Goal: Transaction & Acquisition: Purchase product/service

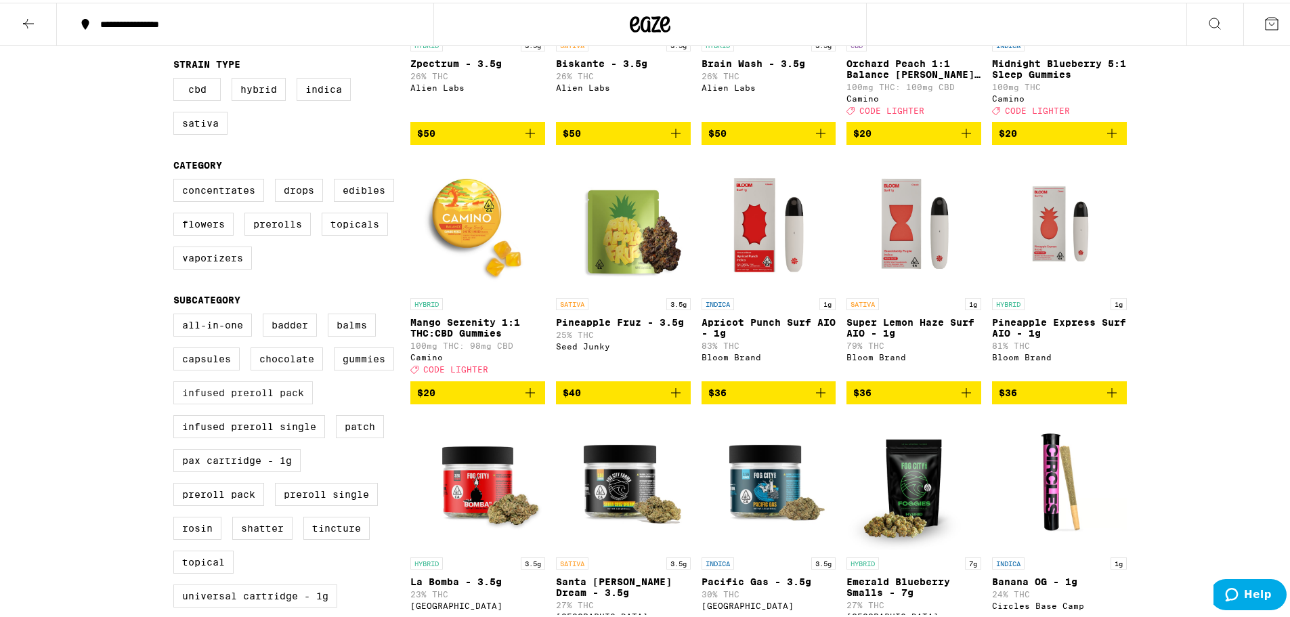
scroll to position [305, 0]
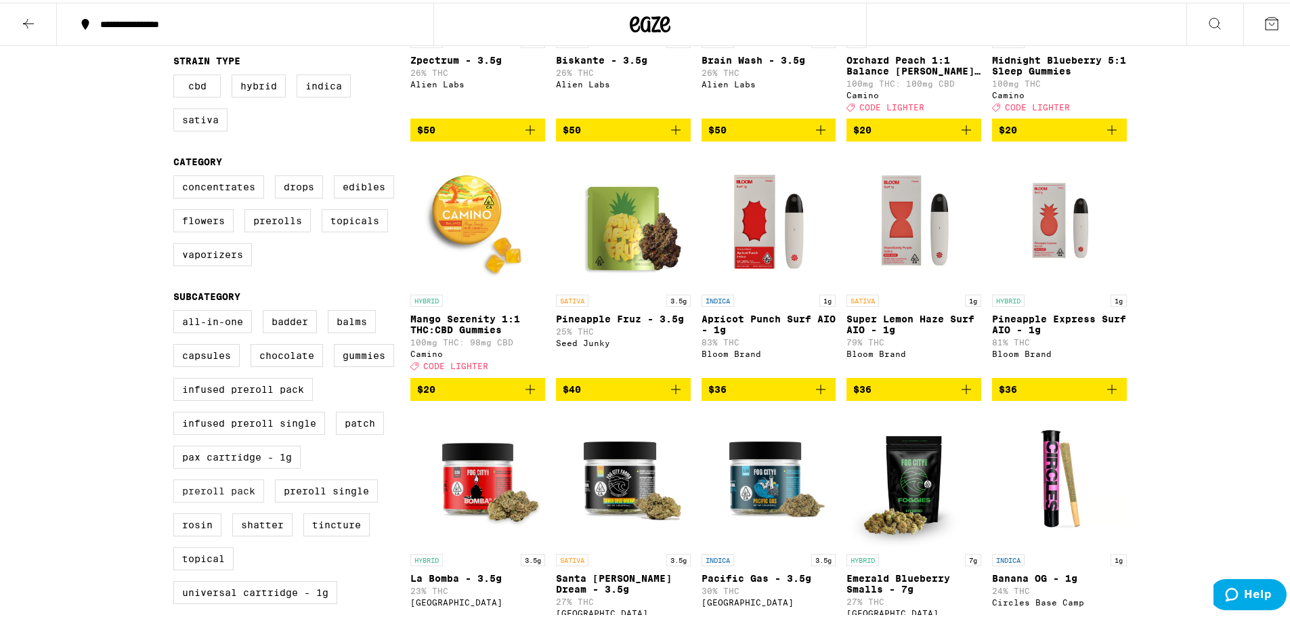
click at [228, 500] on label "Preroll Pack" at bounding box center [218, 488] width 91 height 23
click at [177, 310] on input "Preroll Pack" at bounding box center [176, 309] width 1 height 1
checkbox input "true"
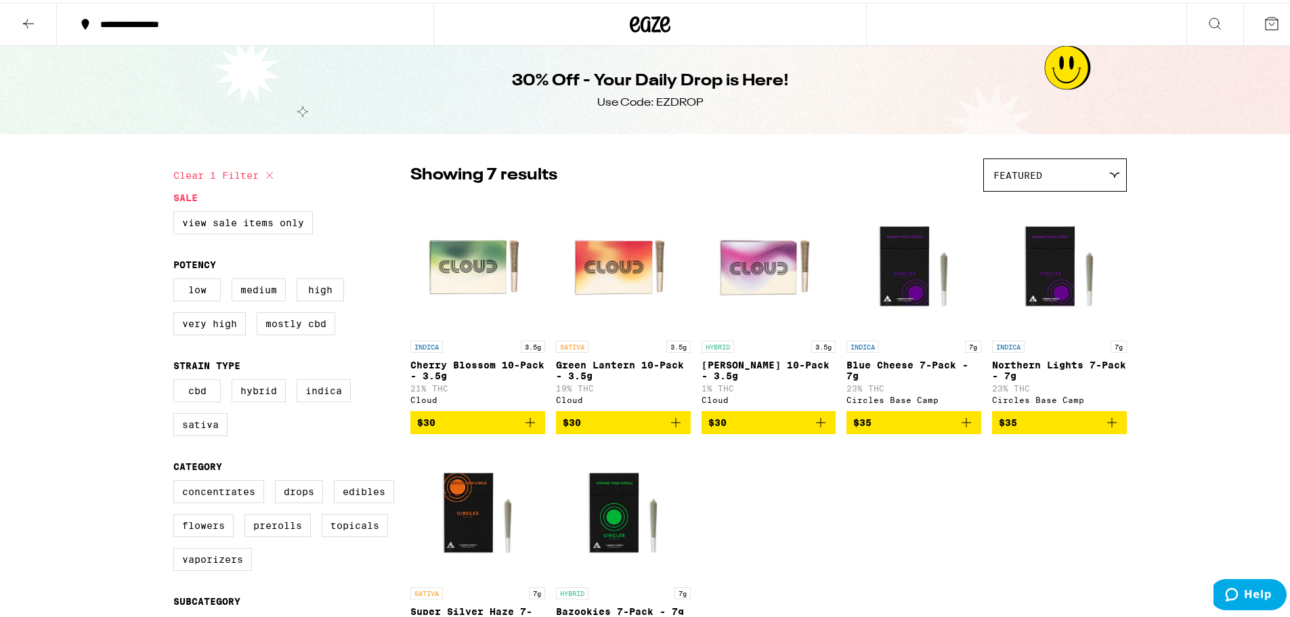
click at [645, 20] on icon at bounding box center [651, 22] width 20 height 16
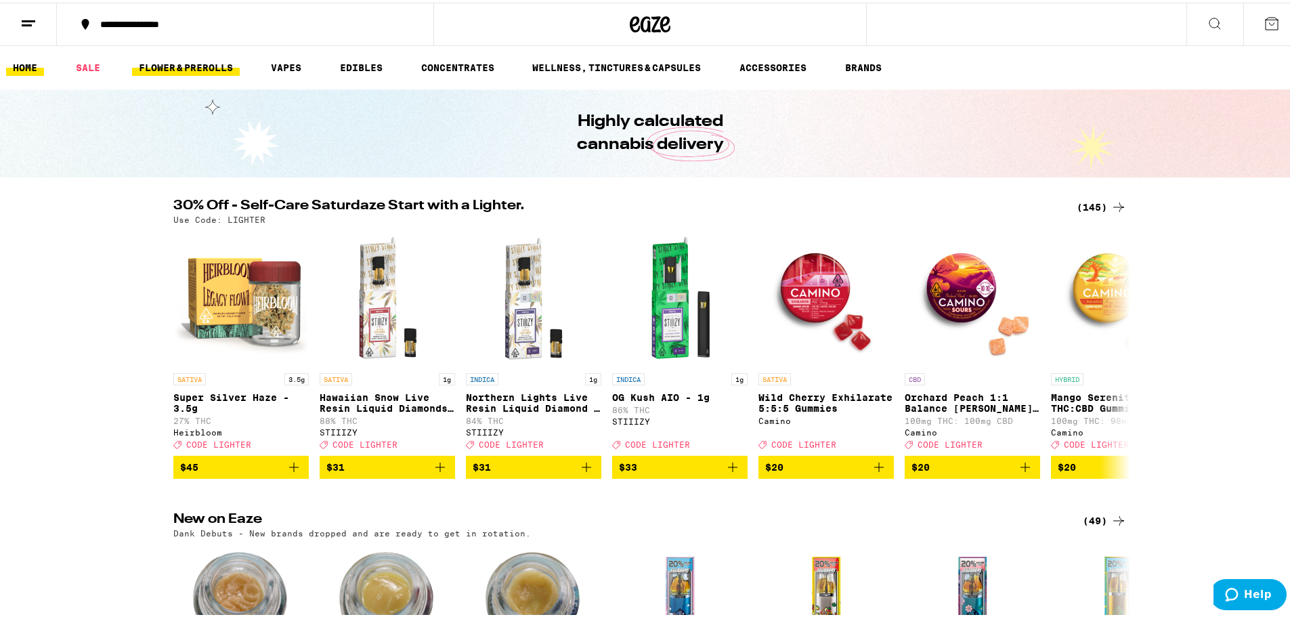
click at [211, 64] on link "FLOWER & PREROLLS" at bounding box center [186, 65] width 108 height 16
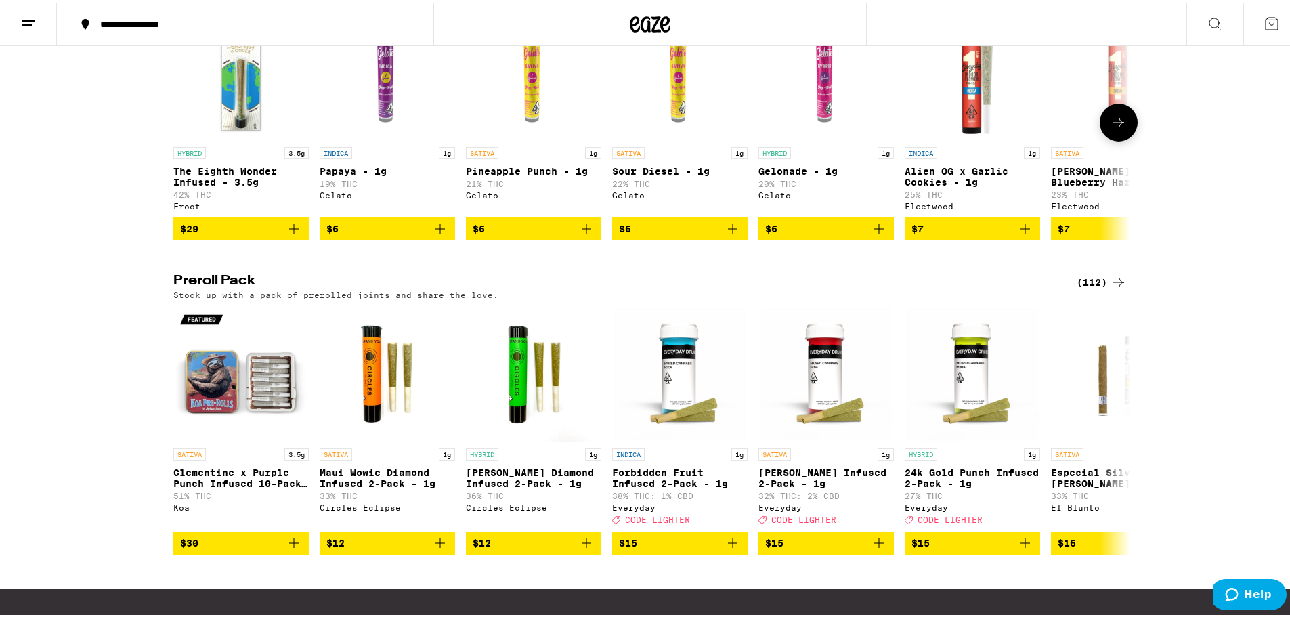
scroll to position [847, 0]
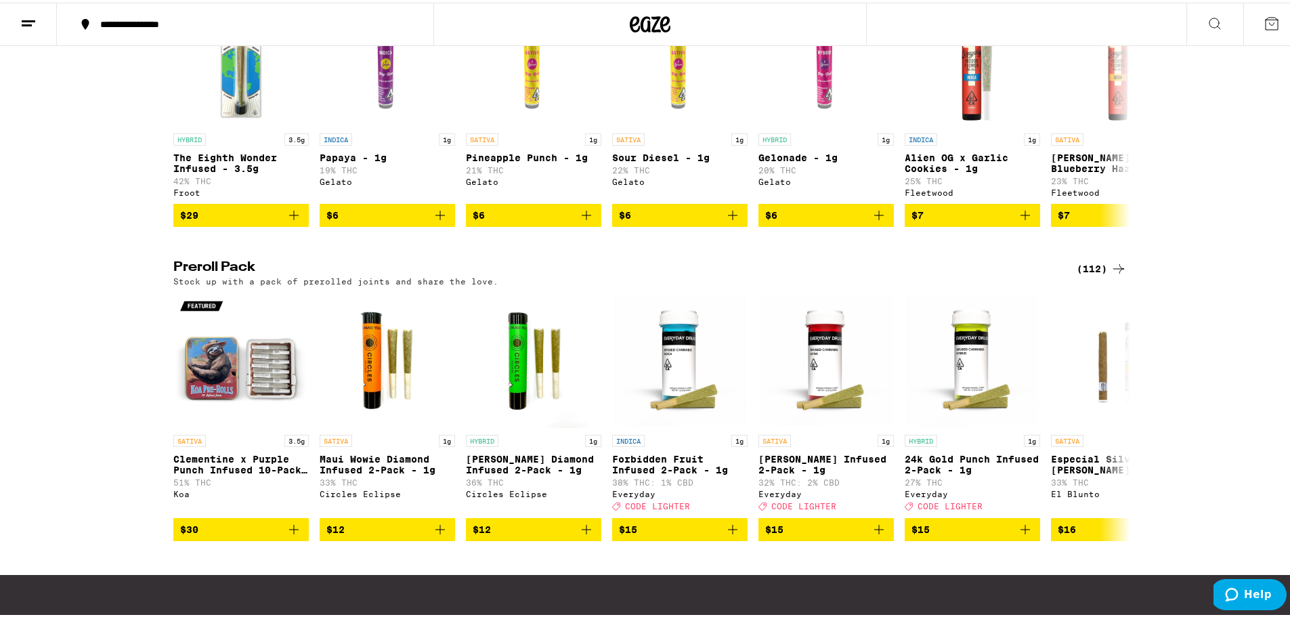
click at [1105, 274] on div "(112)" at bounding box center [1102, 266] width 50 height 16
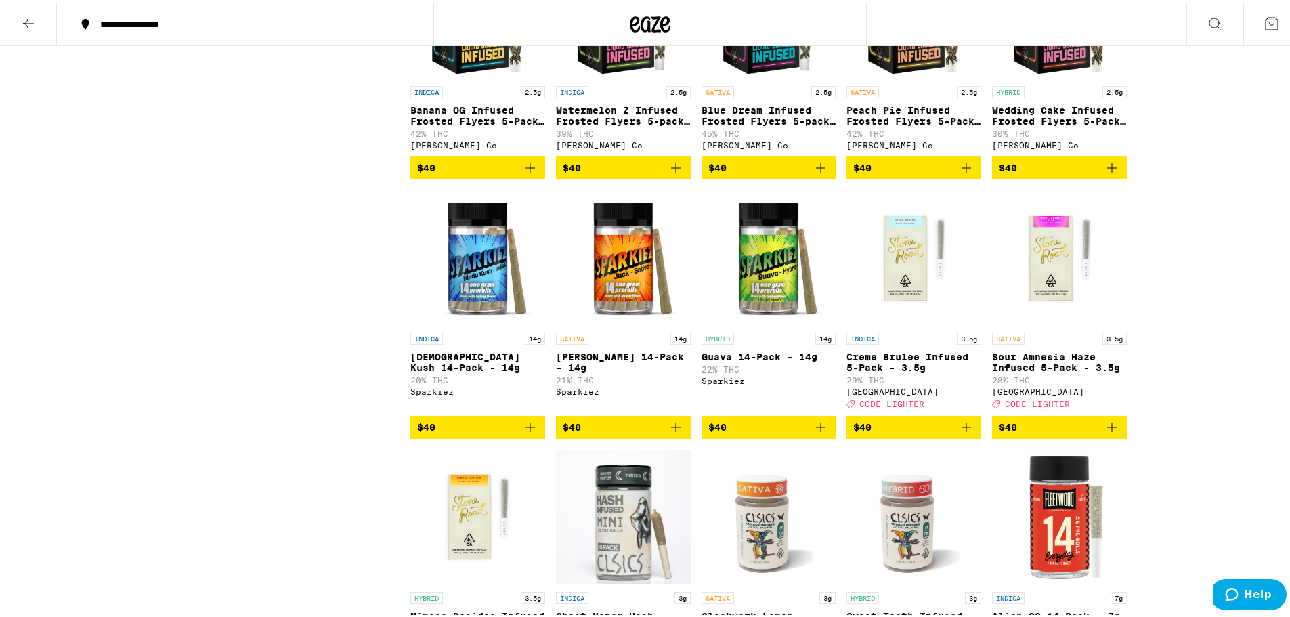
scroll to position [3572, 0]
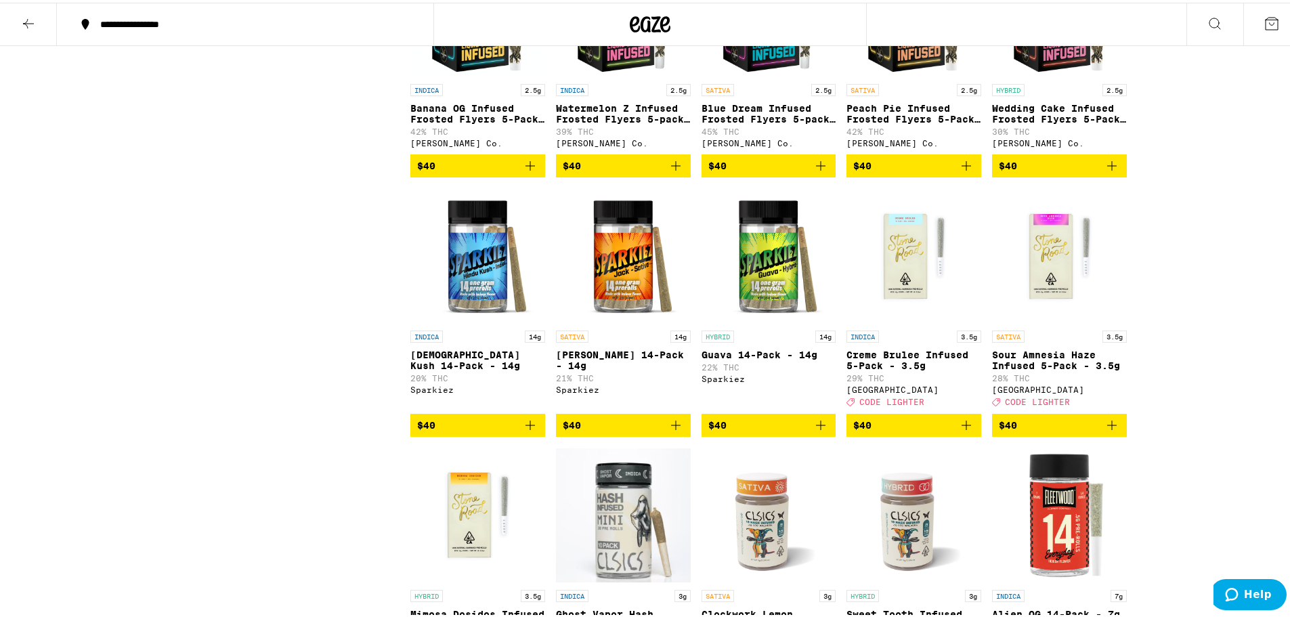
click at [775, 431] on span "$40" at bounding box center [768, 422] width 121 height 16
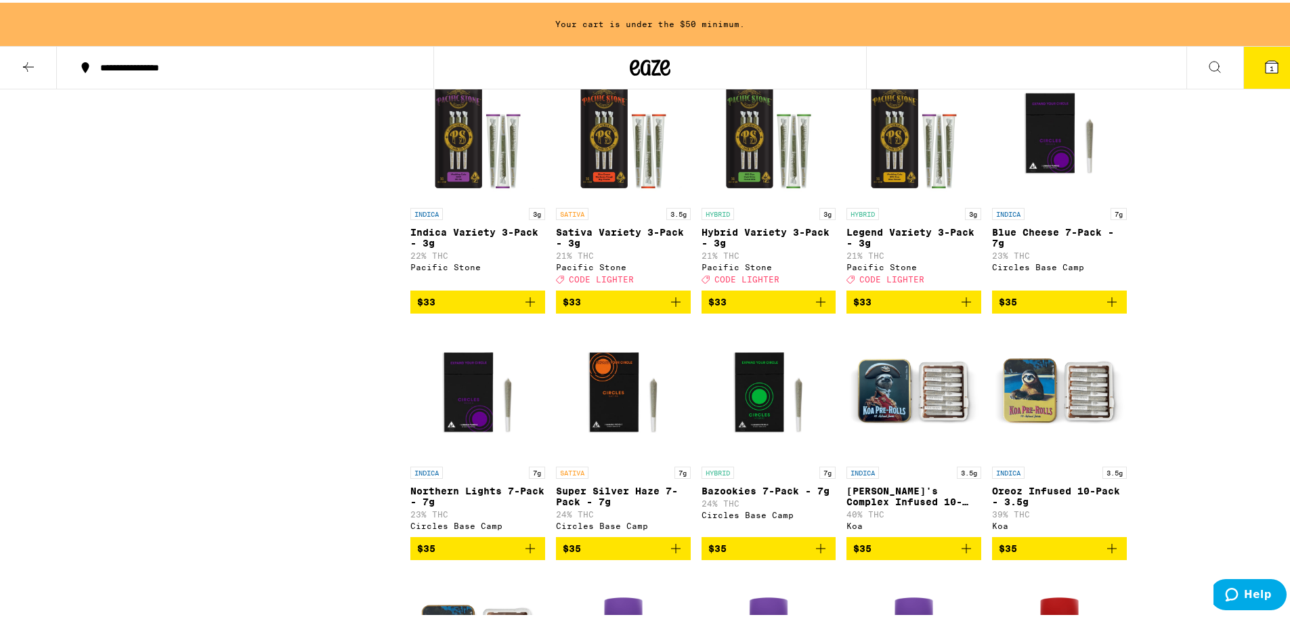
scroll to position [1693, 0]
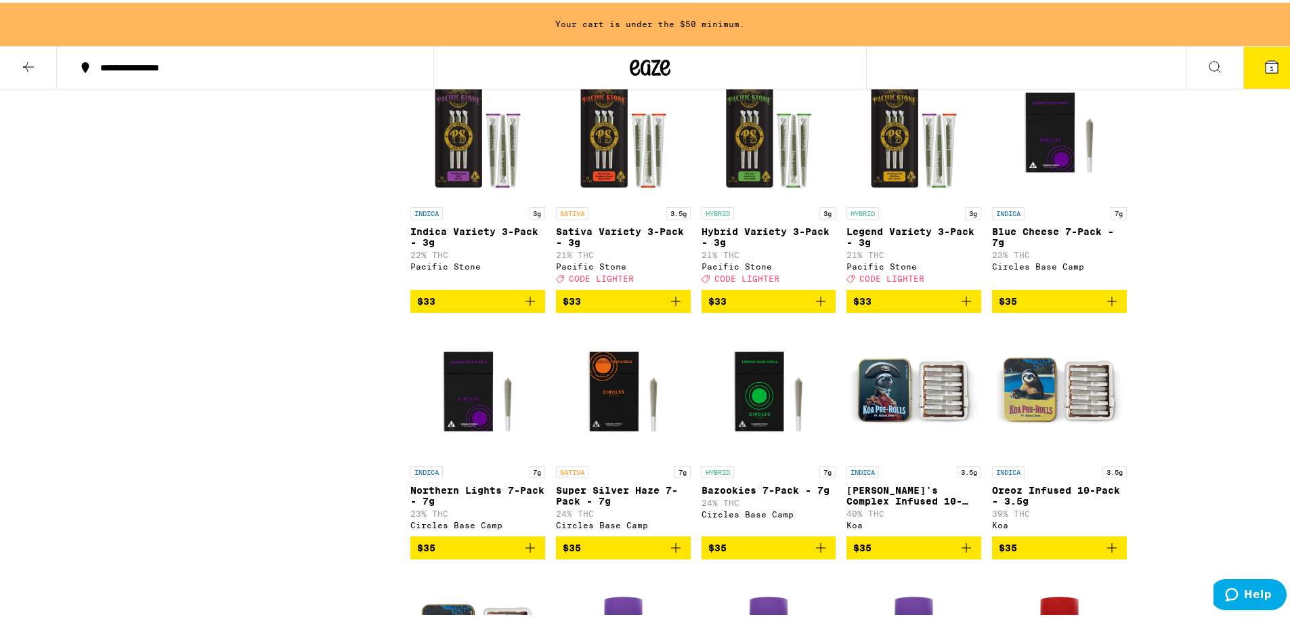
click at [1054, 307] on span "$35" at bounding box center [1059, 299] width 121 height 16
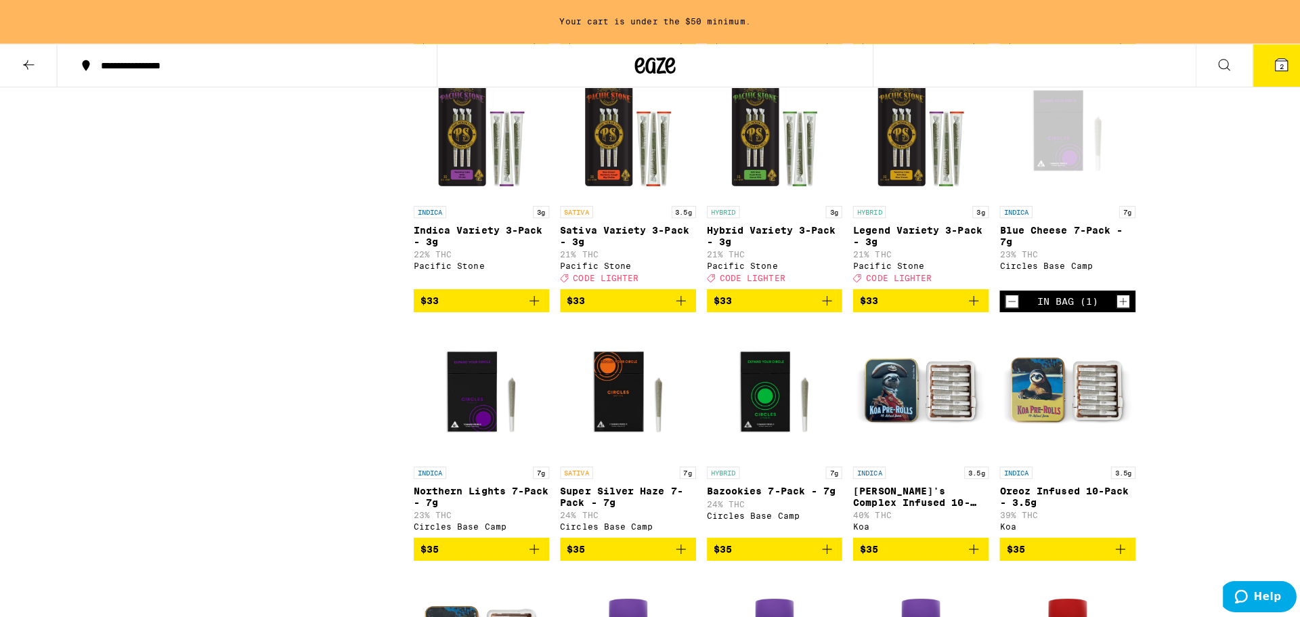
scroll to position [1650, 0]
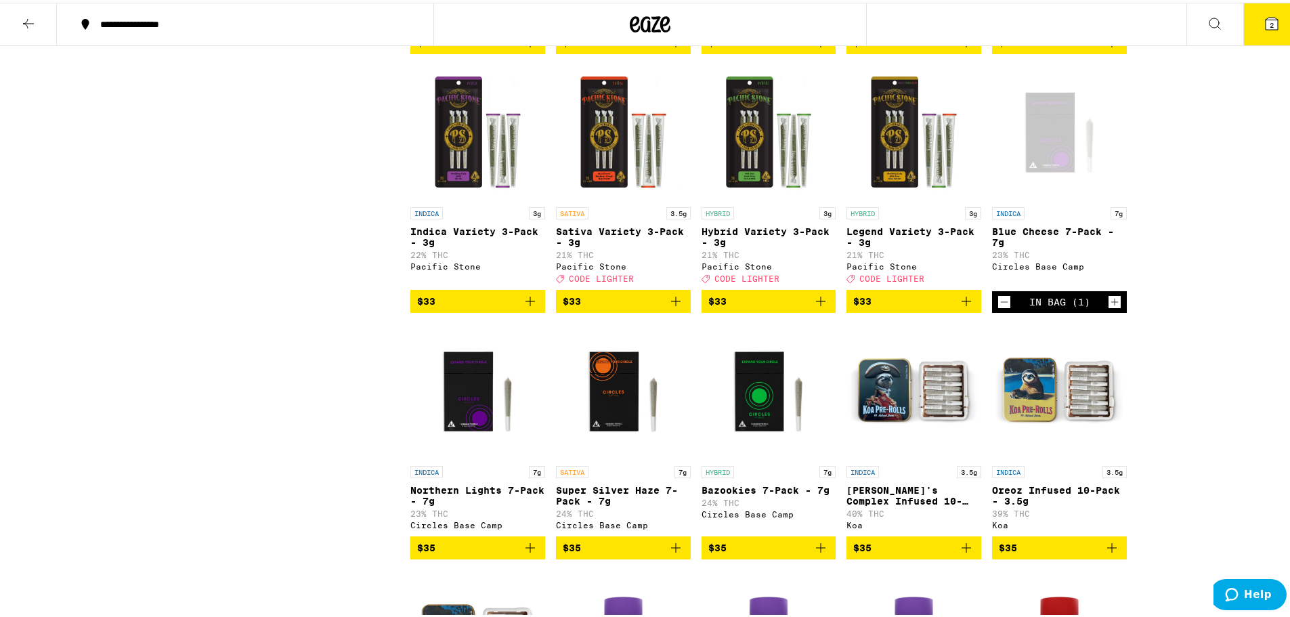
click at [742, 557] on button "$35" at bounding box center [769, 545] width 135 height 23
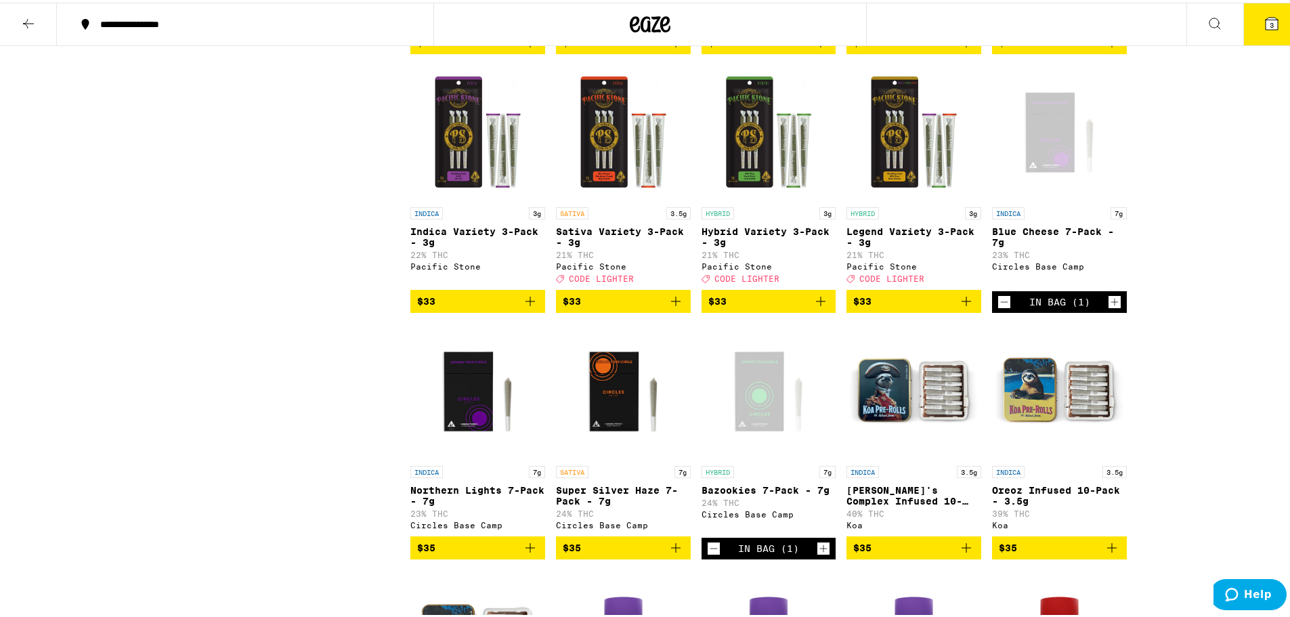
click at [1270, 24] on span "3" at bounding box center [1272, 22] width 4 height 8
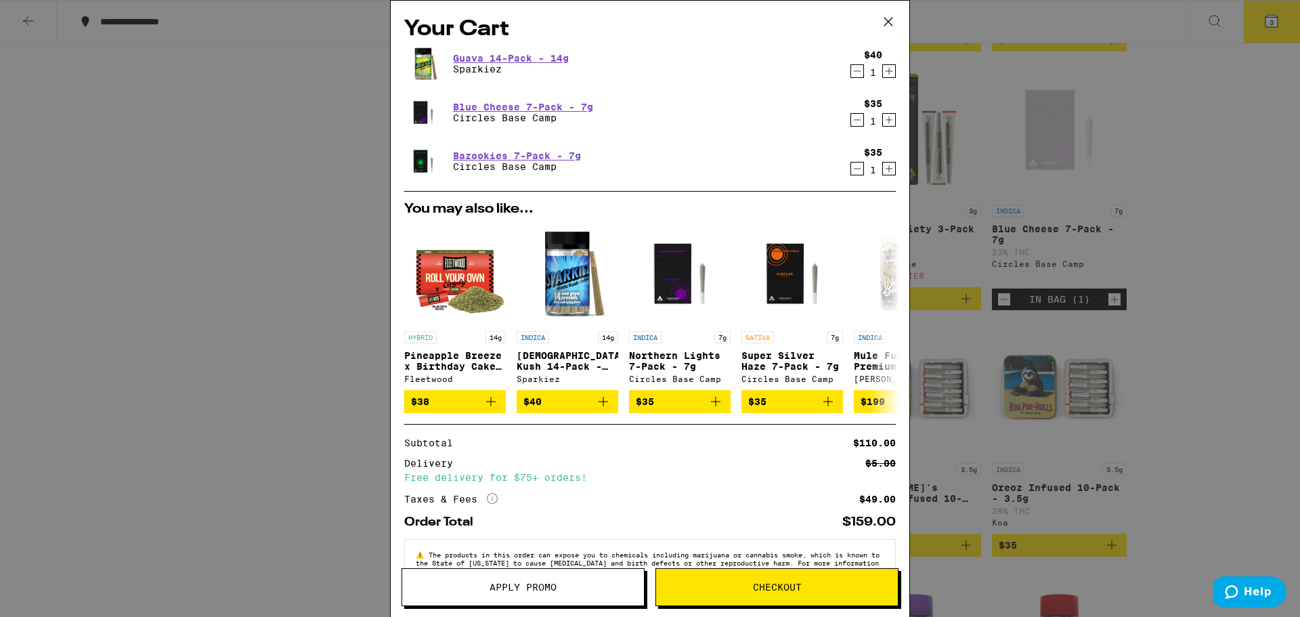
click at [807, 584] on span "Checkout" at bounding box center [777, 586] width 242 height 9
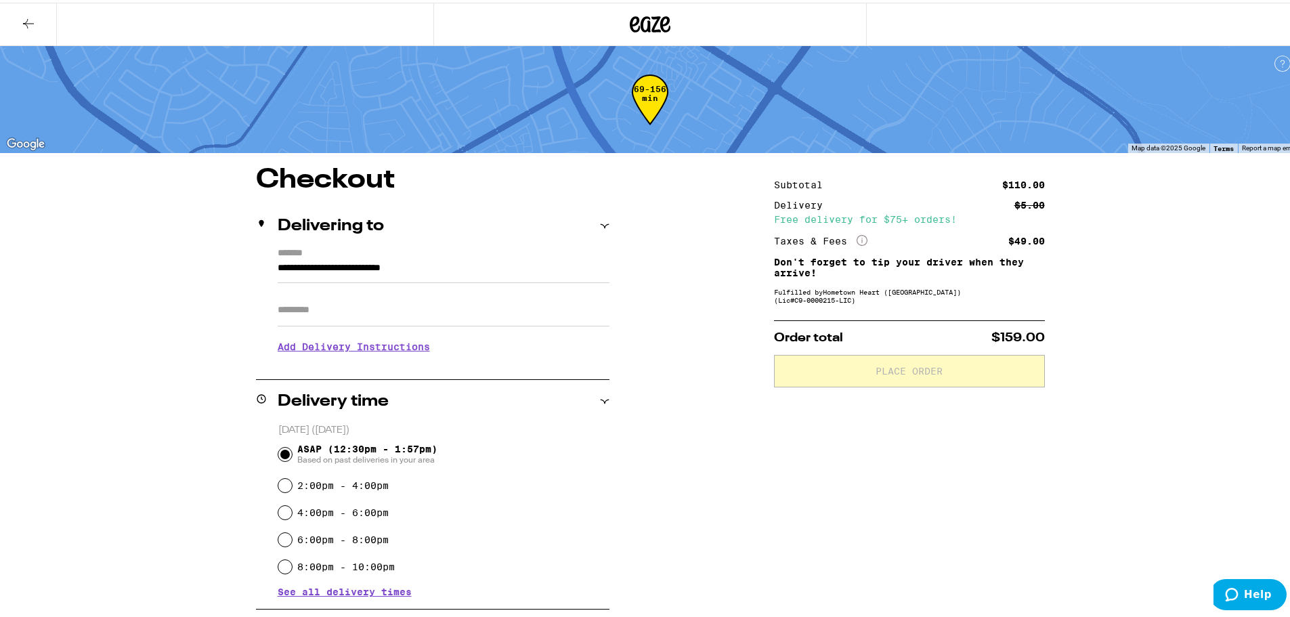
click at [370, 349] on h3 "Add Delivery Instructions" at bounding box center [444, 343] width 332 height 31
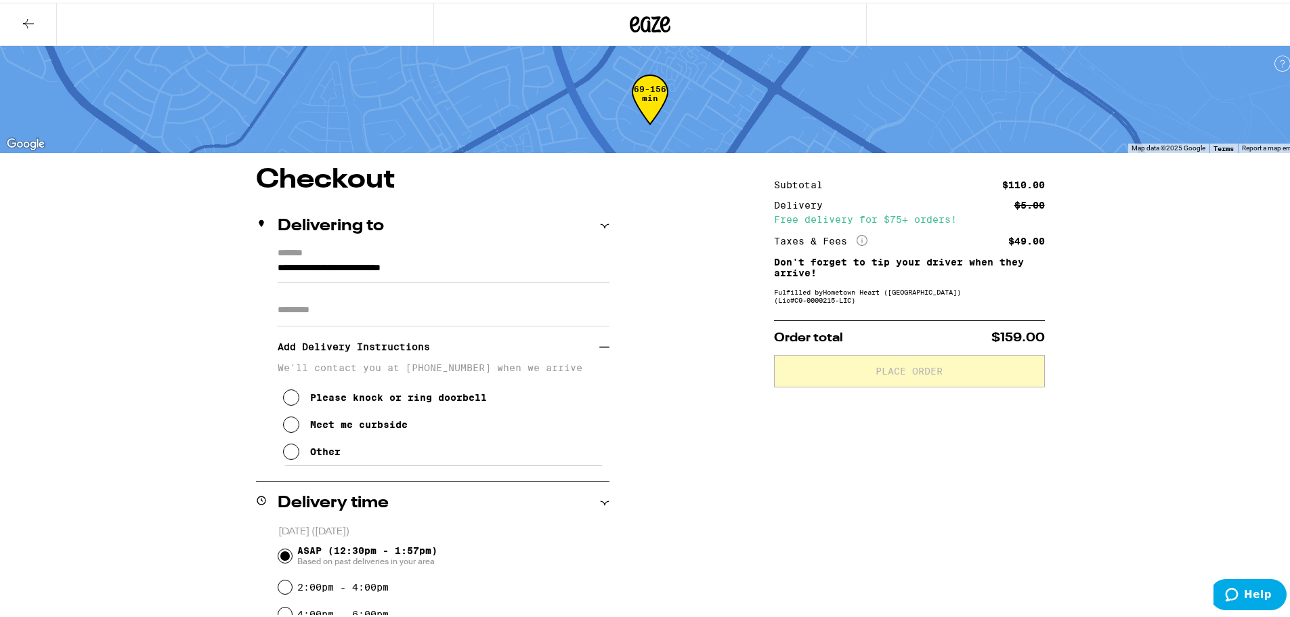
click at [284, 452] on icon at bounding box center [291, 449] width 16 height 16
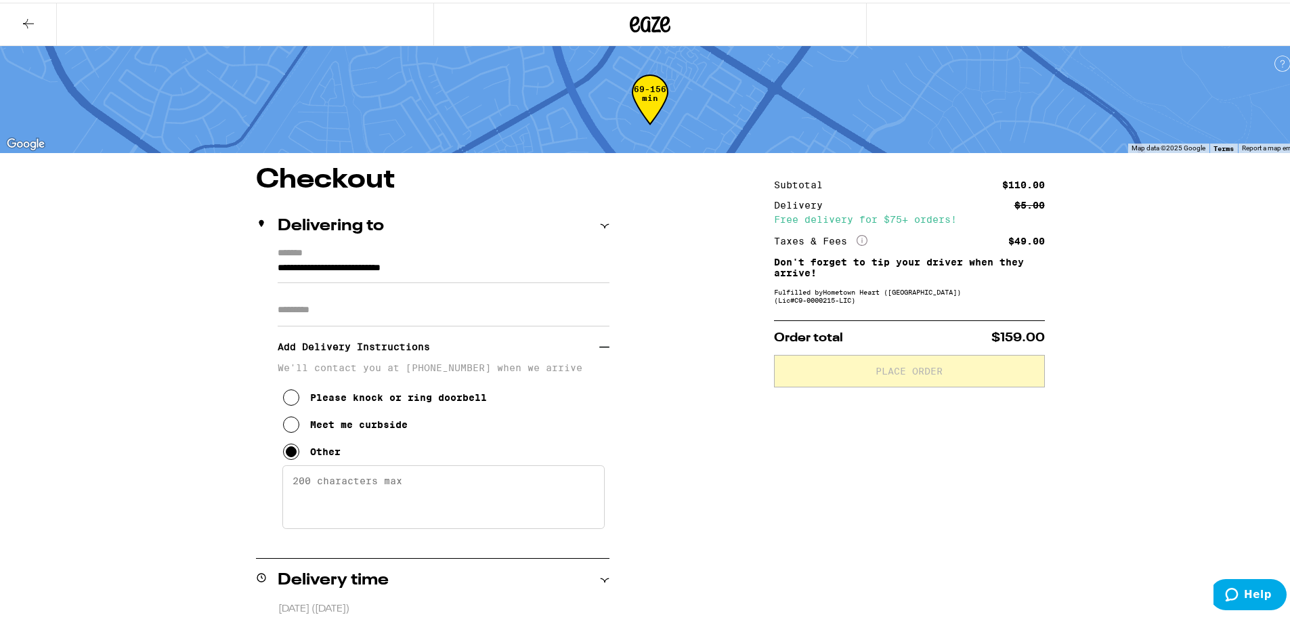
paste textarea "Please do not drive on Allegheny Pl. Take Darwin Dr to [PERSON_NAME]. Please kn…"
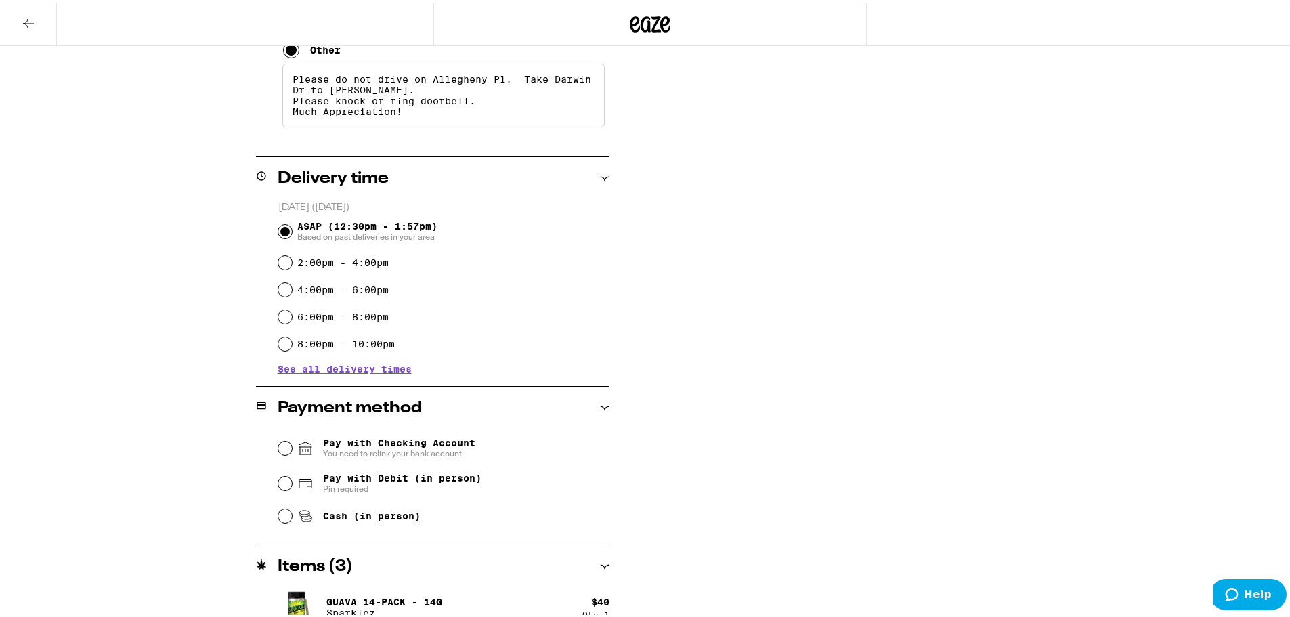
scroll to position [423, 0]
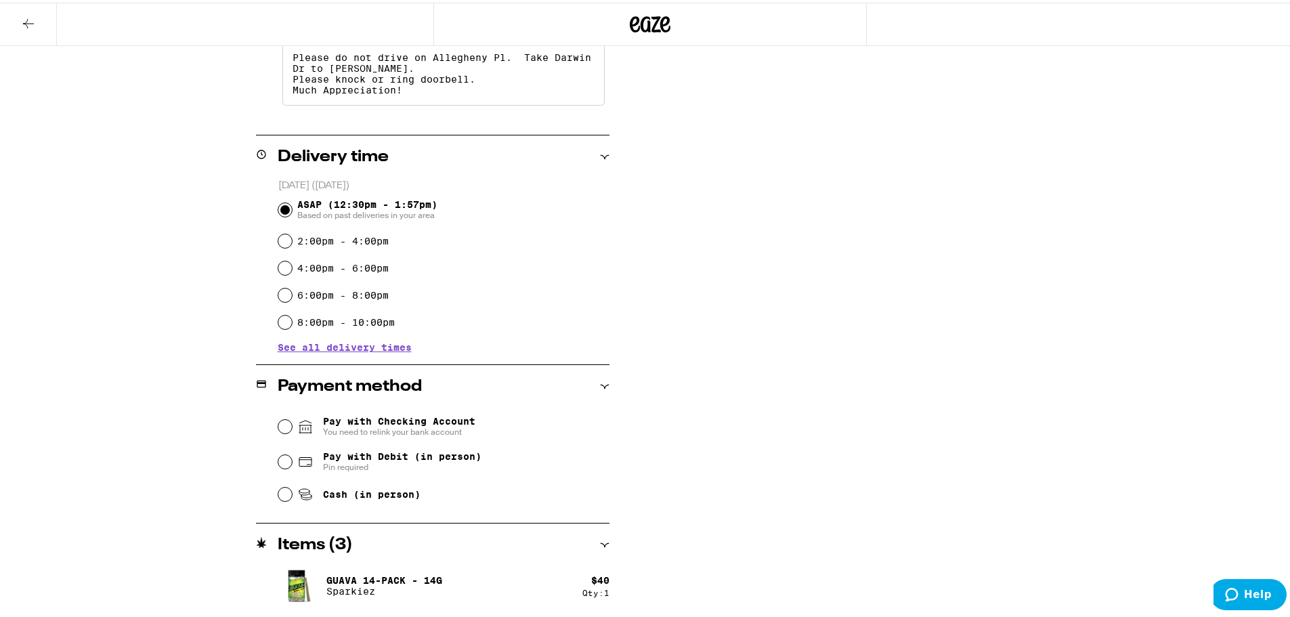
type textarea "Please do not drive on Allegheny Pl. Take Darwin Dr to [PERSON_NAME]. Please kn…"
click at [282, 492] on input "Cash (in person)" at bounding box center [285, 492] width 14 height 14
radio input "true"
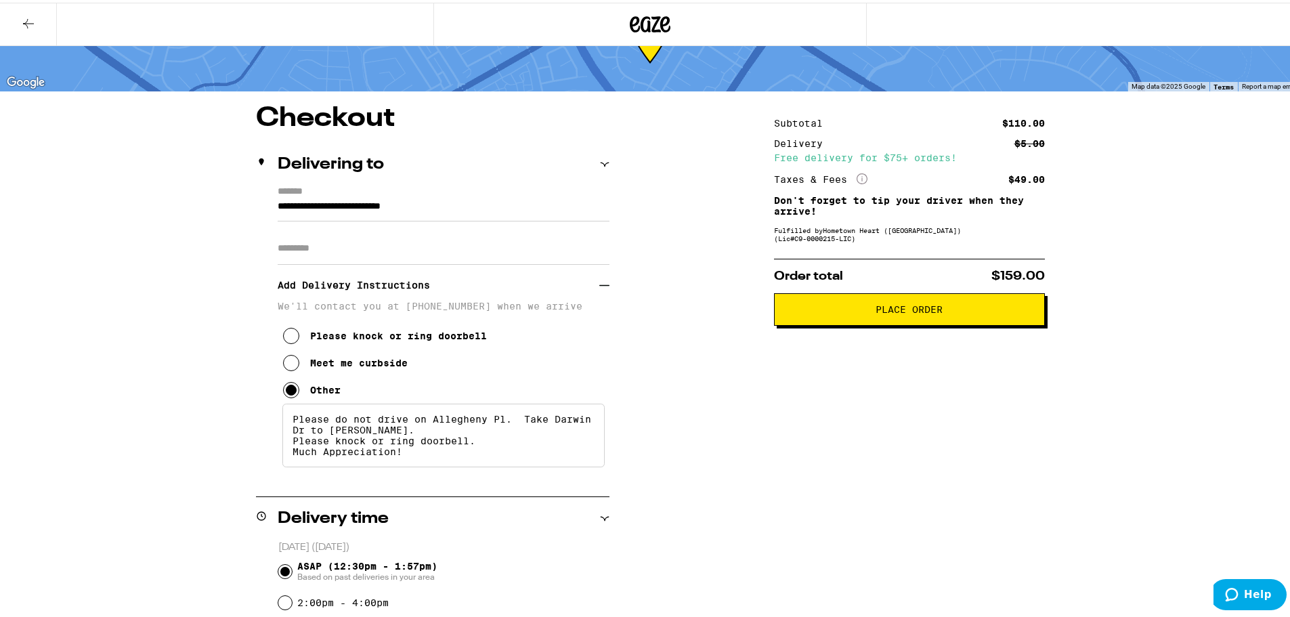
scroll to position [51, 0]
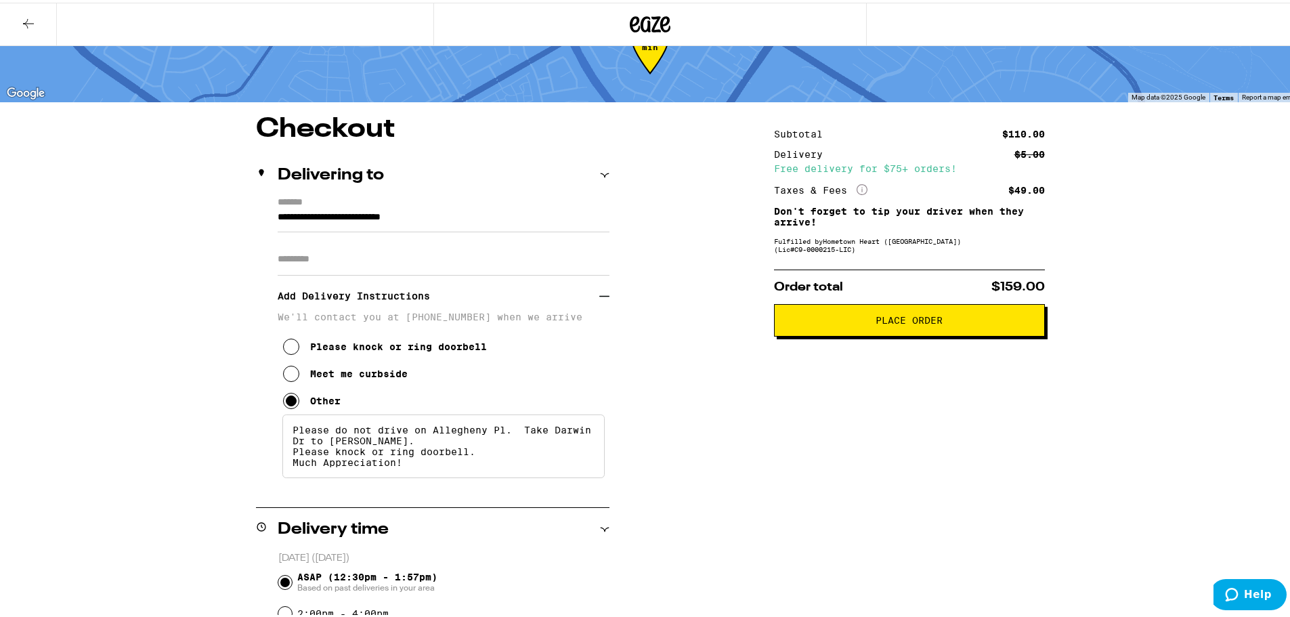
click at [888, 321] on span "Place Order" at bounding box center [909, 317] width 67 height 9
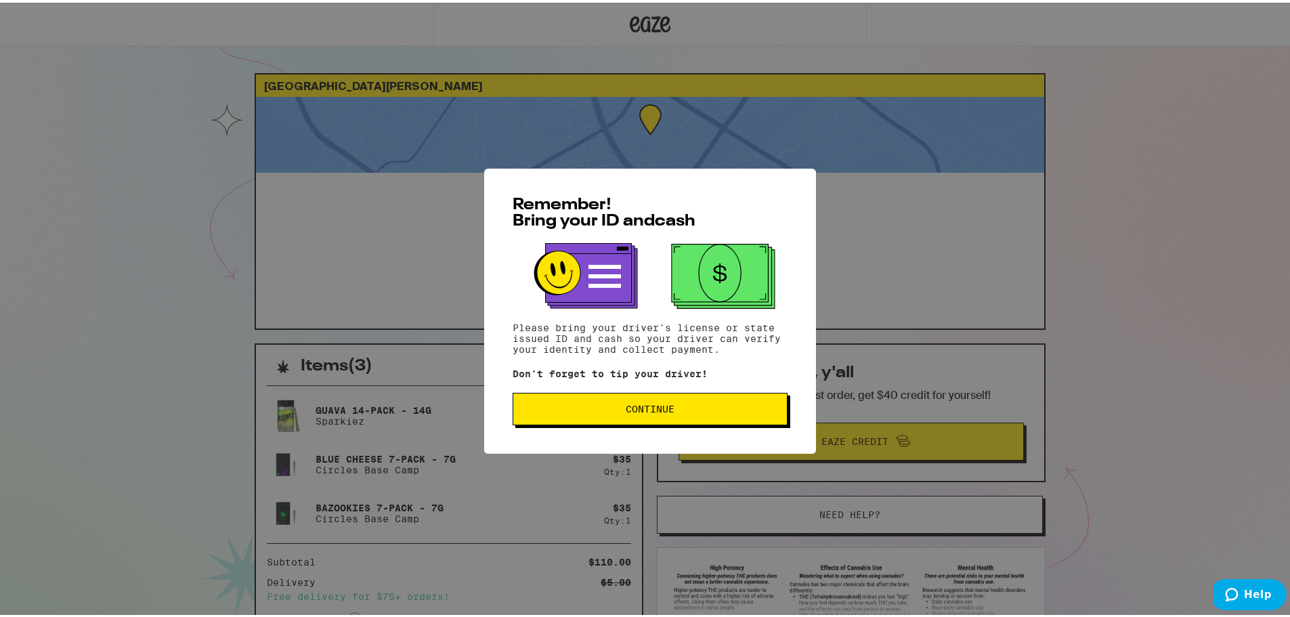
click at [727, 411] on span "Continue" at bounding box center [650, 406] width 252 height 9
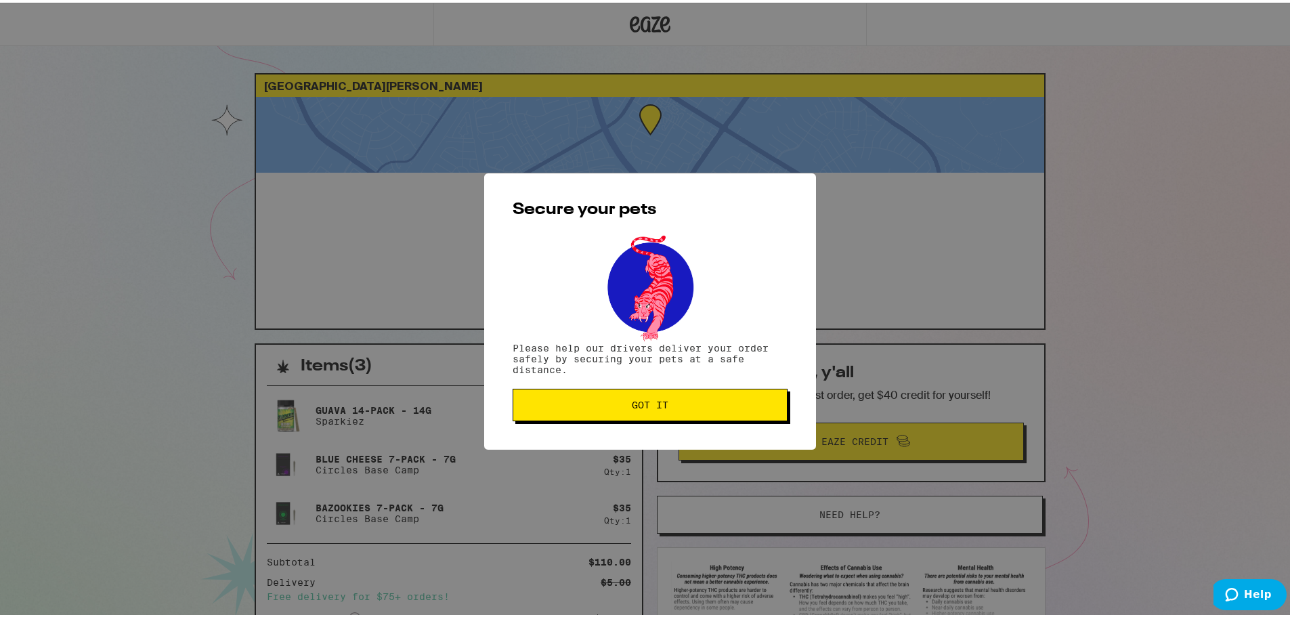
click at [727, 412] on button "Got it" at bounding box center [650, 402] width 275 height 33
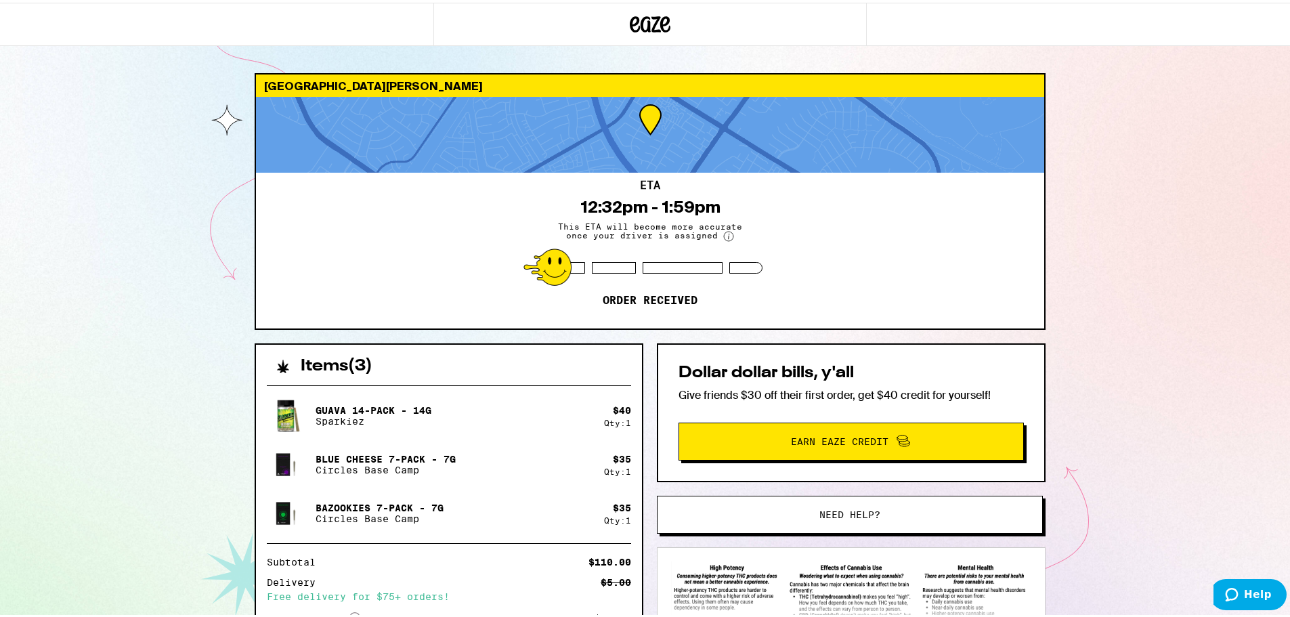
click at [125, 211] on div "[GEOGRAPHIC_DATA][PERSON_NAME] 94555 ETA 12:32pm - 1:59pm This ETA will become …" at bounding box center [650, 369] width 1300 height 738
